Goal: Task Accomplishment & Management: Manage account settings

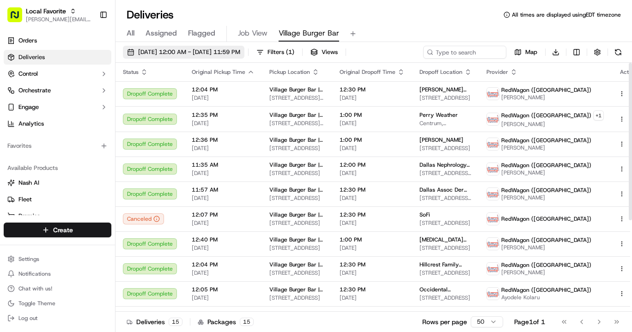
click at [217, 48] on span "[DATE] 12:00 AM - [DATE] 11:59 PM" at bounding box center [189, 52] width 102 height 8
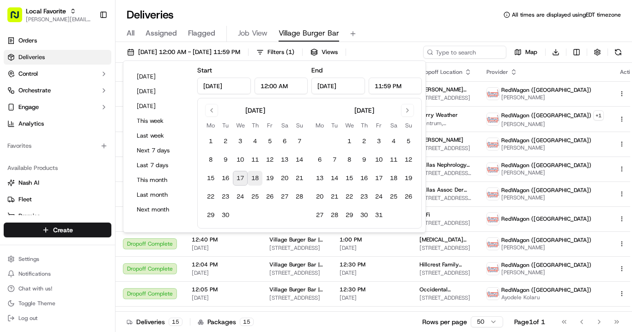
click at [255, 176] on button "18" at bounding box center [255, 178] width 15 height 15
type input "[DATE]"
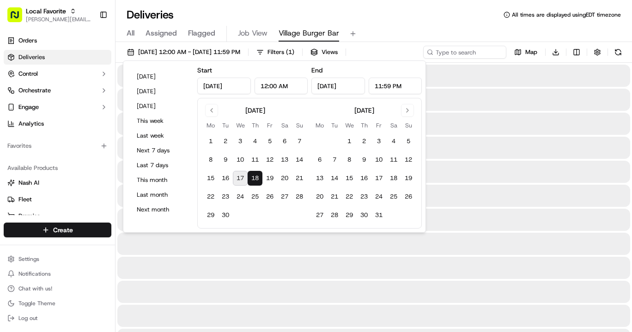
click at [399, 13] on div "Deliveries All times are displayed using EDT timezone" at bounding box center [373, 14] width 516 height 15
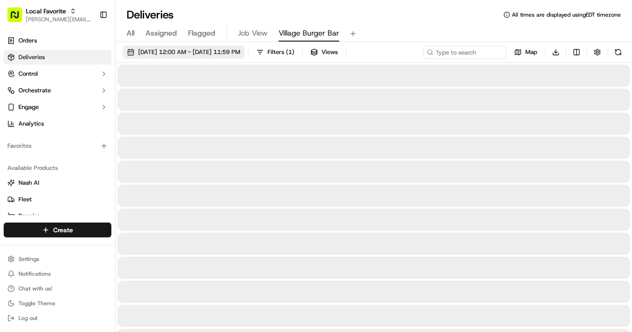
click at [226, 50] on span "[DATE] 12:00 AM - [DATE] 11:59 PM" at bounding box center [189, 52] width 102 height 8
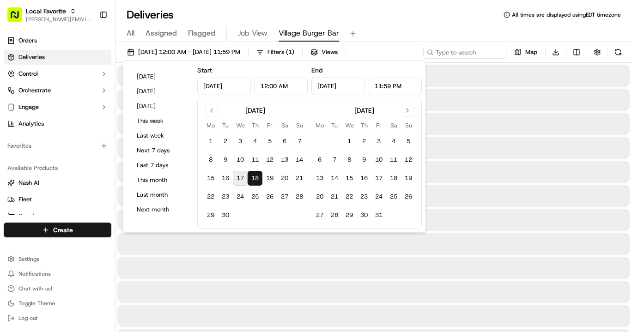
click at [238, 176] on button "17" at bounding box center [240, 178] width 15 height 15
type input "[DATE]"
click at [376, 10] on div "Deliveries All times are displayed using EDT timezone" at bounding box center [373, 14] width 516 height 15
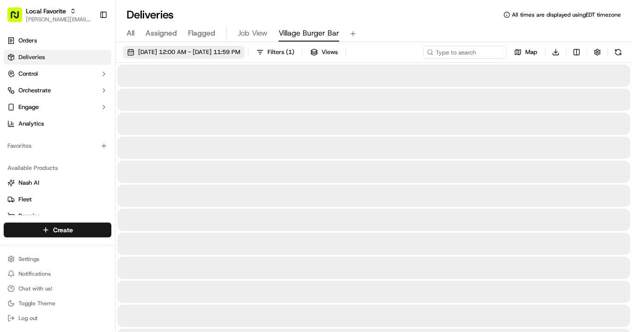
click at [207, 52] on span "[DATE] 12:00 AM - [DATE] 11:59 PM" at bounding box center [189, 52] width 102 height 8
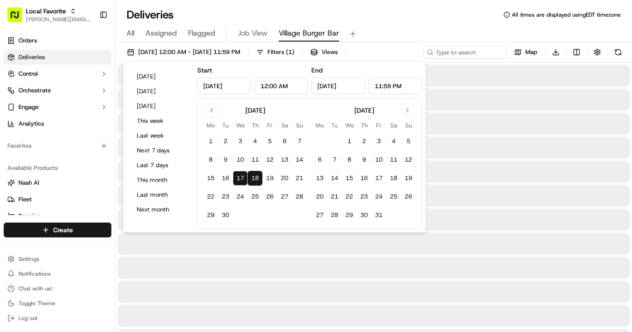
click at [253, 180] on button "18" at bounding box center [255, 178] width 15 height 15
click at [243, 177] on button "17" at bounding box center [240, 178] width 15 height 15
click at [259, 177] on button "18" at bounding box center [255, 178] width 15 height 15
click at [243, 178] on button "17" at bounding box center [240, 178] width 15 height 15
type input "[DATE]"
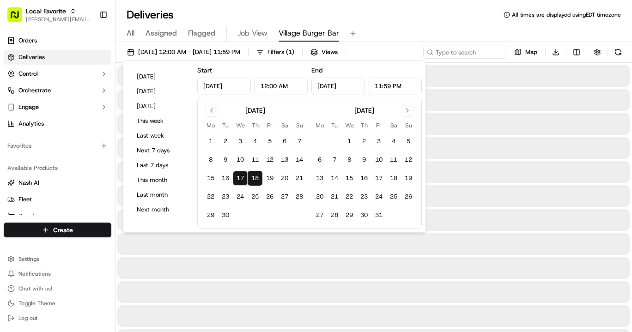
click at [240, 178] on button "17" at bounding box center [240, 178] width 15 height 15
type input "[DATE]"
click at [290, 11] on div "Deliveries All times are displayed using EDT timezone" at bounding box center [373, 14] width 516 height 15
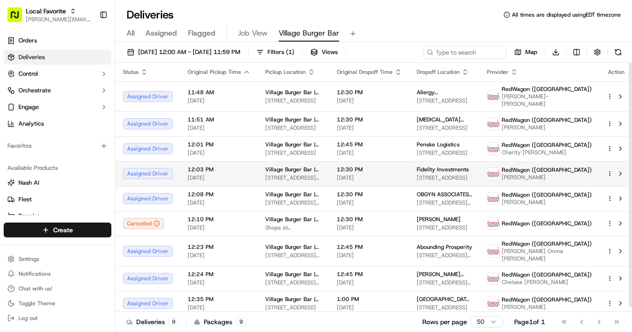
click at [605, 175] on html "Local Favorite [PERSON_NAME][EMAIL_ADDRESS][PERSON_NAME][DOMAIN_NAME] Toggle Si…" at bounding box center [316, 166] width 632 height 332
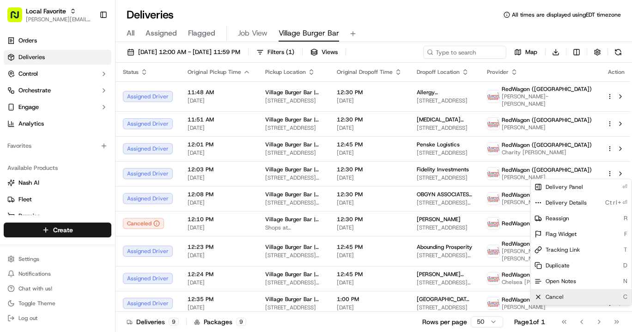
click at [554, 296] on span "Cancel" at bounding box center [554, 296] width 18 height 7
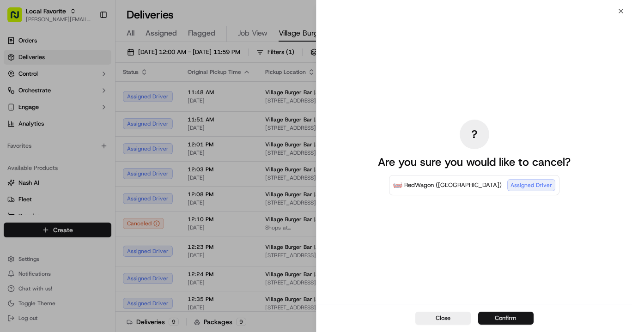
click at [503, 318] on button "Confirm" at bounding box center [505, 318] width 55 height 13
